Goal: Information Seeking & Learning: Learn about a topic

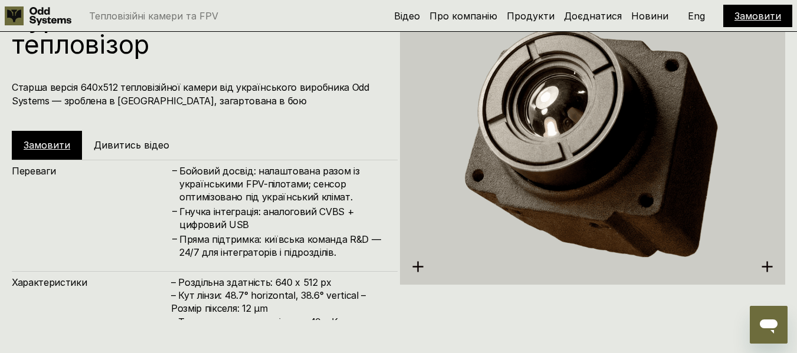
scroll to position [1829, 0]
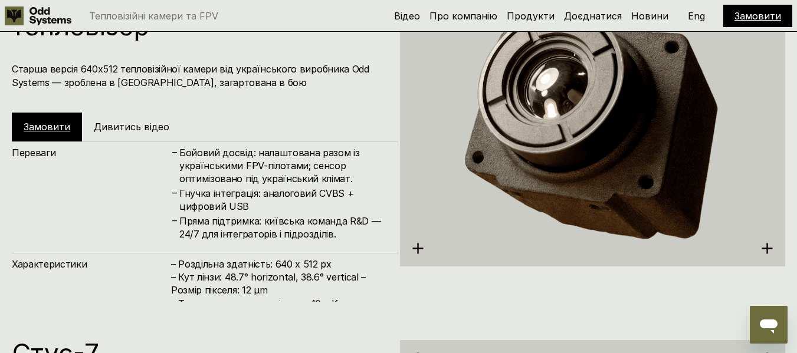
click at [298, 291] on h4 "– Роздільна здатність: 640 x 512 px – Кут лінзи: 48.7° horizontal, 38.6° vertic…" at bounding box center [278, 284] width 215 height 53
drag, startPoint x: 332, startPoint y: 306, endPoint x: 322, endPoint y: 299, distance: 12.8
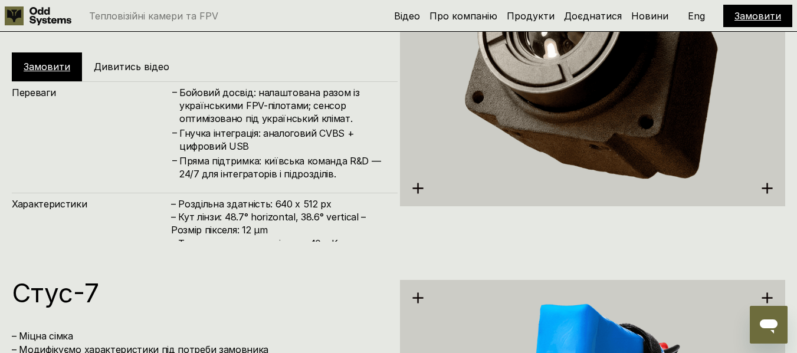
scroll to position [1888, 0]
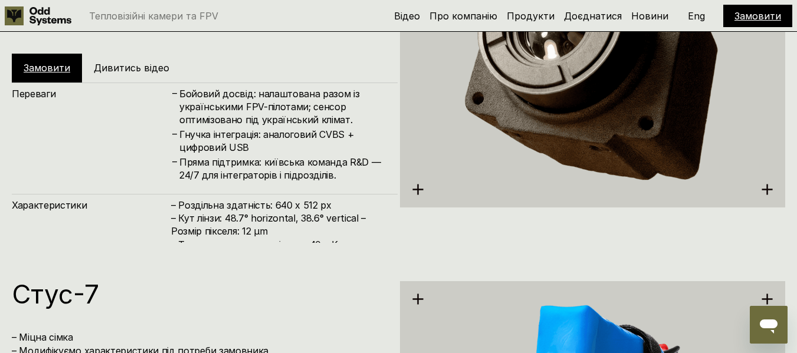
click at [187, 242] on h4 "– Роздільна здатність: 640 x 512 px – Кут лінзи: 48.7° horizontal, 38.6° vertic…" at bounding box center [278, 225] width 215 height 53
drag, startPoint x: 318, startPoint y: 246, endPoint x: 297, endPoint y: 220, distance: 32.7
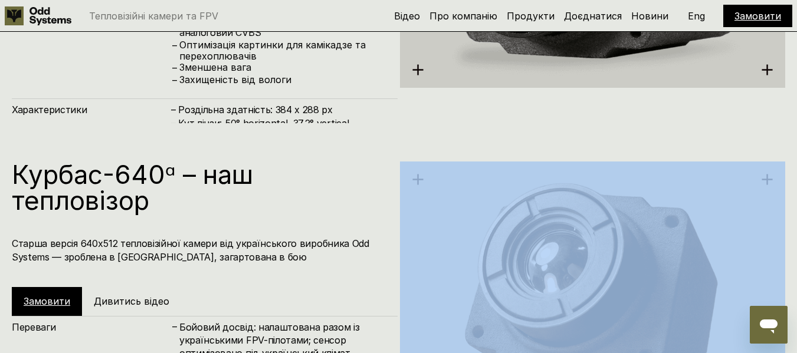
scroll to position [1652, 0]
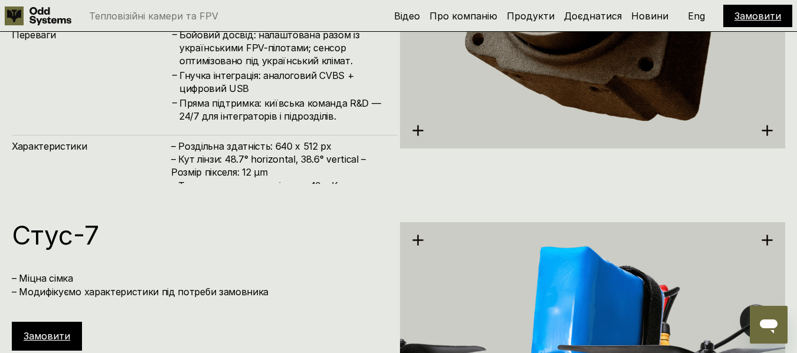
click at [317, 178] on h4 "– Роздільна здатність: 640 x 512 px – Кут лінзи: 48.7° horizontal, 38.6° vertic…" at bounding box center [278, 166] width 215 height 53
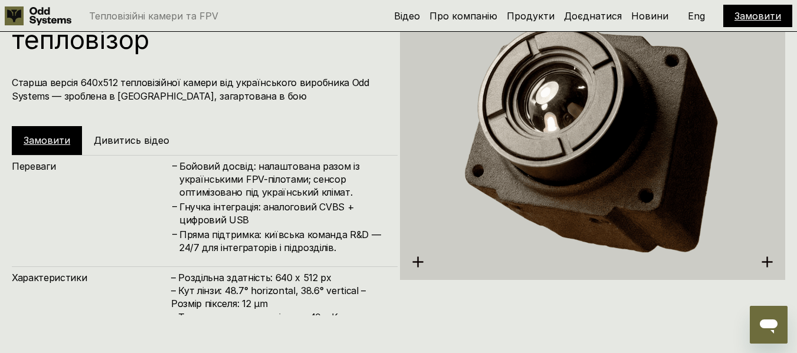
scroll to position [1833, 0]
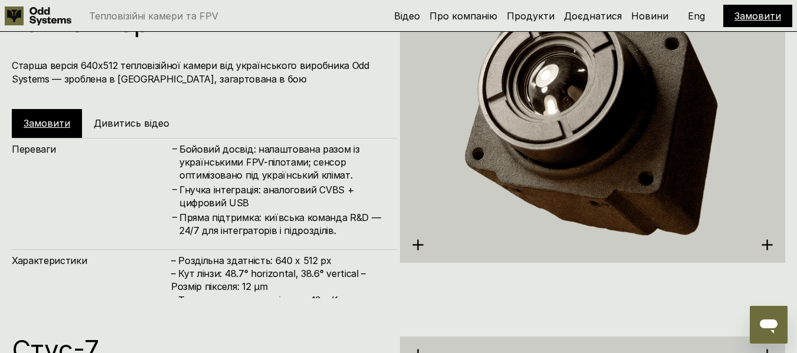
click at [264, 266] on h4 "– Роздільна здатність: 640 x 512 px – Кут лінзи: 48.7° horizontal, 38.6° vertic…" at bounding box center [278, 280] width 215 height 53
drag, startPoint x: 264, startPoint y: 266, endPoint x: 233, endPoint y: 283, distance: 35.9
click at [260, 269] on h4 "– Роздільна здатність: 640 x 512 px – Кут лінзи: 48.7° horizontal, 38.6° vertic…" at bounding box center [278, 280] width 215 height 53
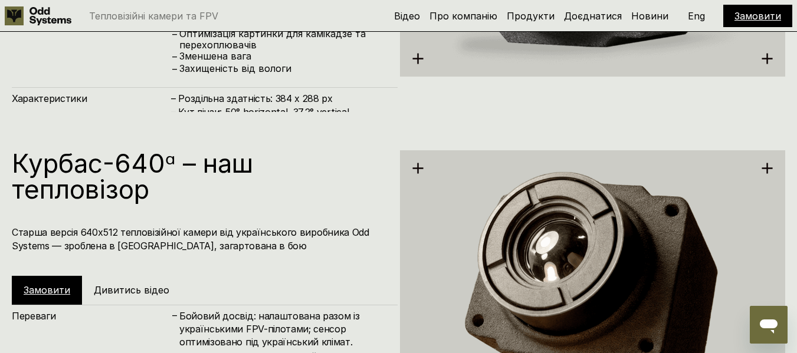
drag, startPoint x: 228, startPoint y: 183, endPoint x: 273, endPoint y: 183, distance: 44.3
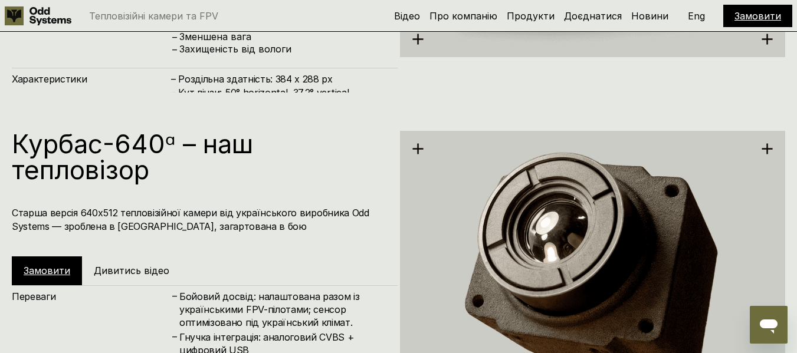
scroll to position [1593, 0]
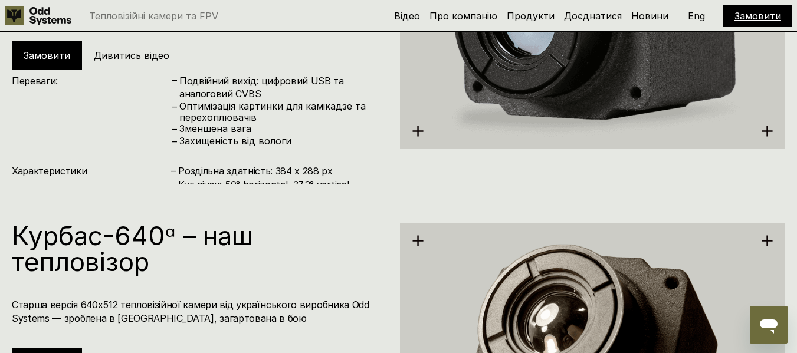
click at [232, 165] on h4 "– Роздільна здатність: 384 x 288 px – Кут лінзи: 50° horizontal, 37.2° vertical…" at bounding box center [278, 204] width 215 height 79
click at [212, 172] on h4 "– Роздільна здатність: 384 x 288 px – Кут лінзи: 50° horizontal, 37.2° vertical…" at bounding box center [278, 204] width 215 height 79
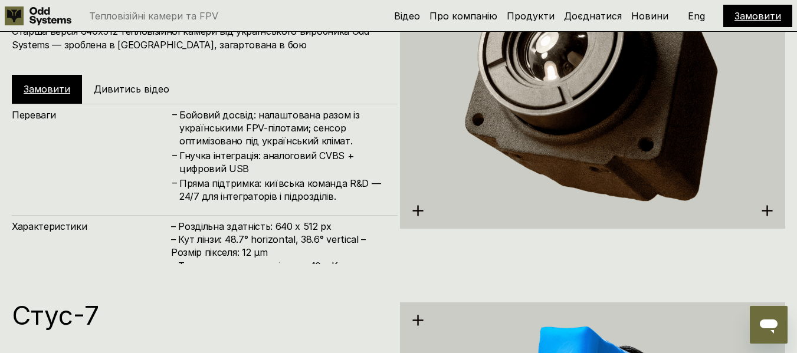
scroll to position [1888, 0]
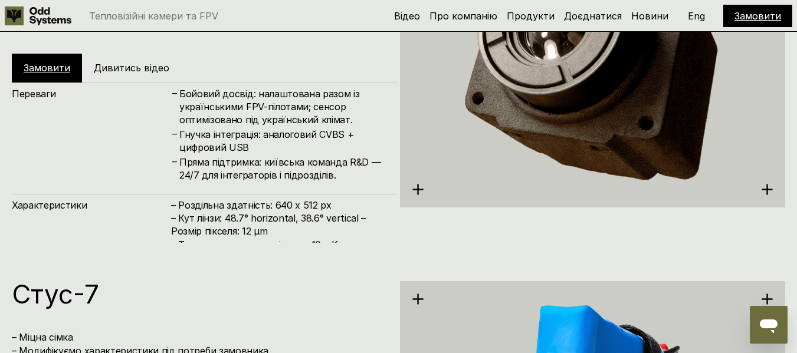
click at [218, 236] on h4 "– Роздільна здатність: 640 x 512 px – Кут лінзи: 48.7° horizontal, 38.6° vertic…" at bounding box center [278, 225] width 215 height 53
click at [277, 210] on h4 "– Роздільна здатність: 640 x 512 px – Кут лінзи: 48.7° horizontal, 38.6° vertic…" at bounding box center [278, 225] width 215 height 53
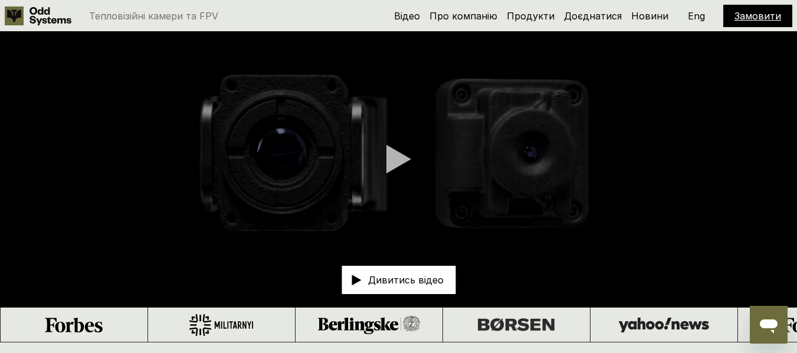
scroll to position [0, 0]
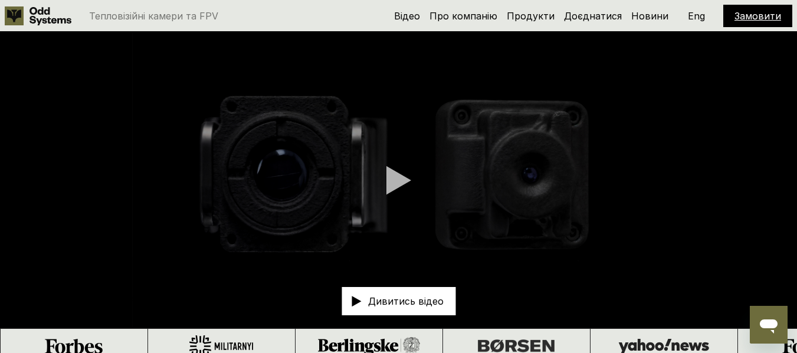
click at [241, 15] on div "Тепловізійні камери та FPV" at bounding box center [176, 15] width 342 height 19
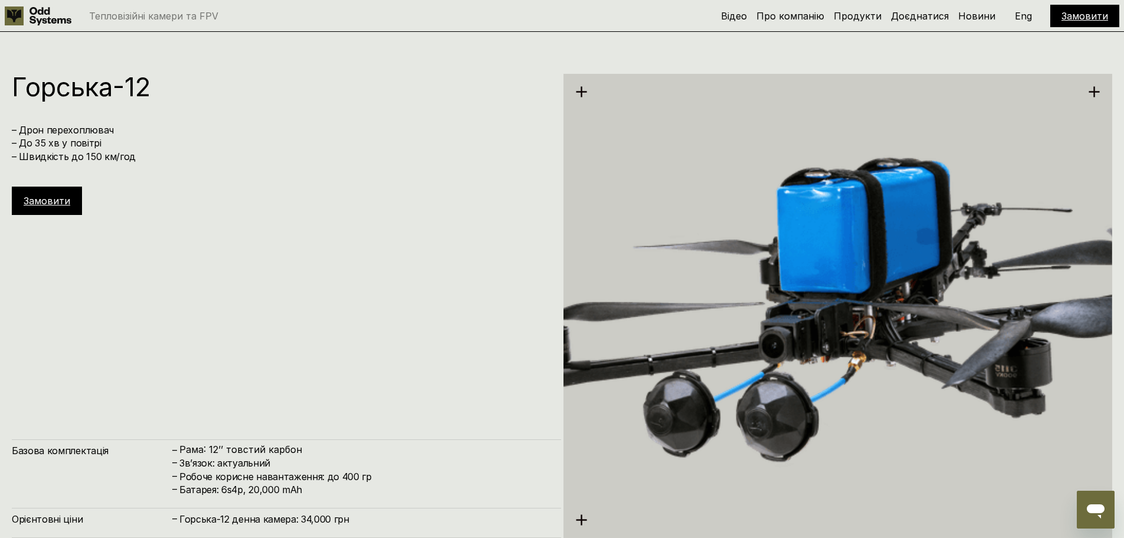
scroll to position [4780, 0]
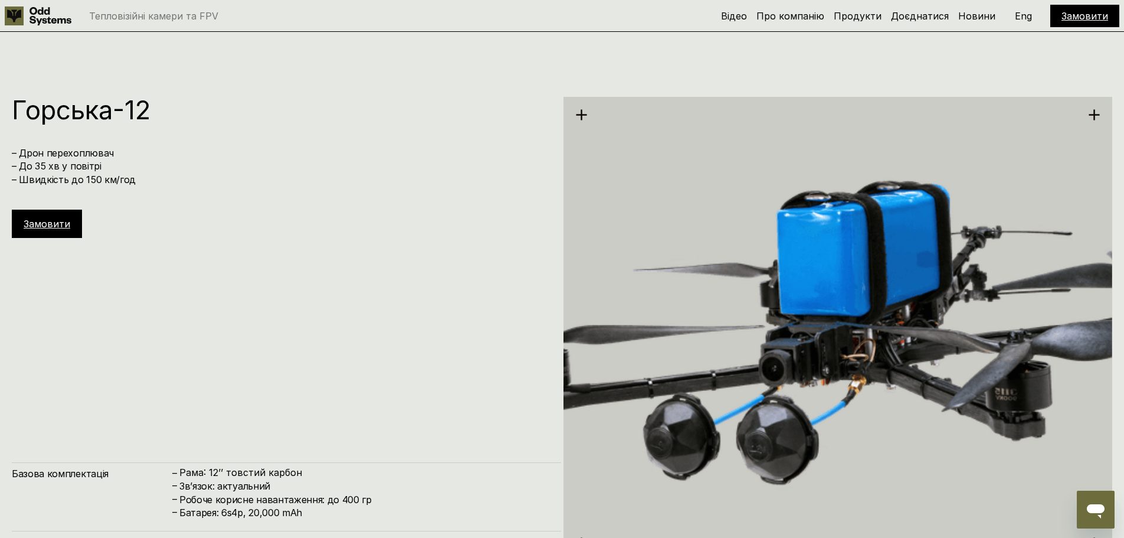
drag, startPoint x: 116, startPoint y: 148, endPoint x: 30, endPoint y: 155, distance: 86.5
click at [20, 156] on h4 "– Дрон перехоплювач – До 35 хв у повітрі – Швидкість до 150 км/год" at bounding box center [281, 166] width 538 height 40
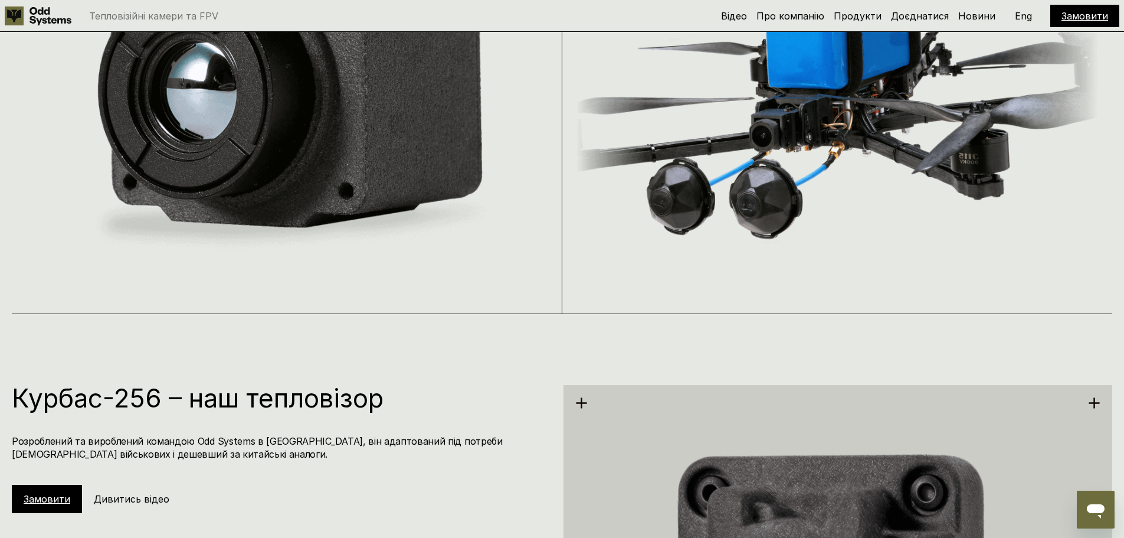
scroll to position [1298, 0]
